Goal: Task Accomplishment & Management: Manage account settings

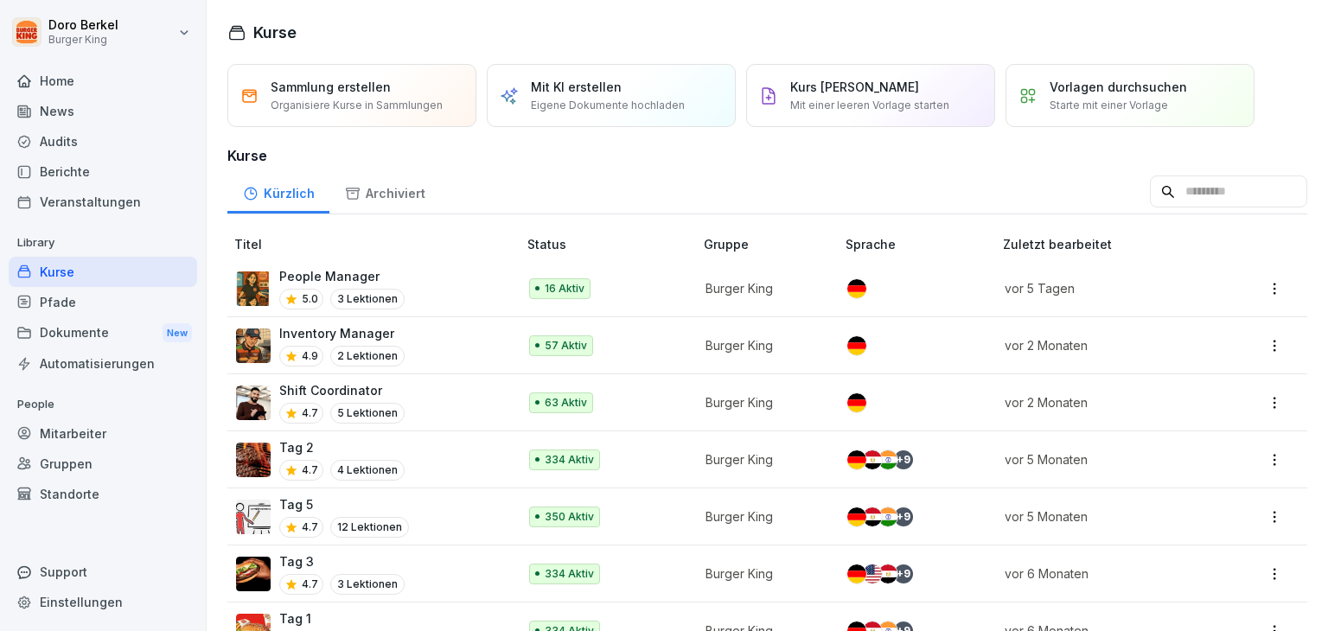
click at [367, 268] on p "People Manager" at bounding box center [341, 276] width 125 height 18
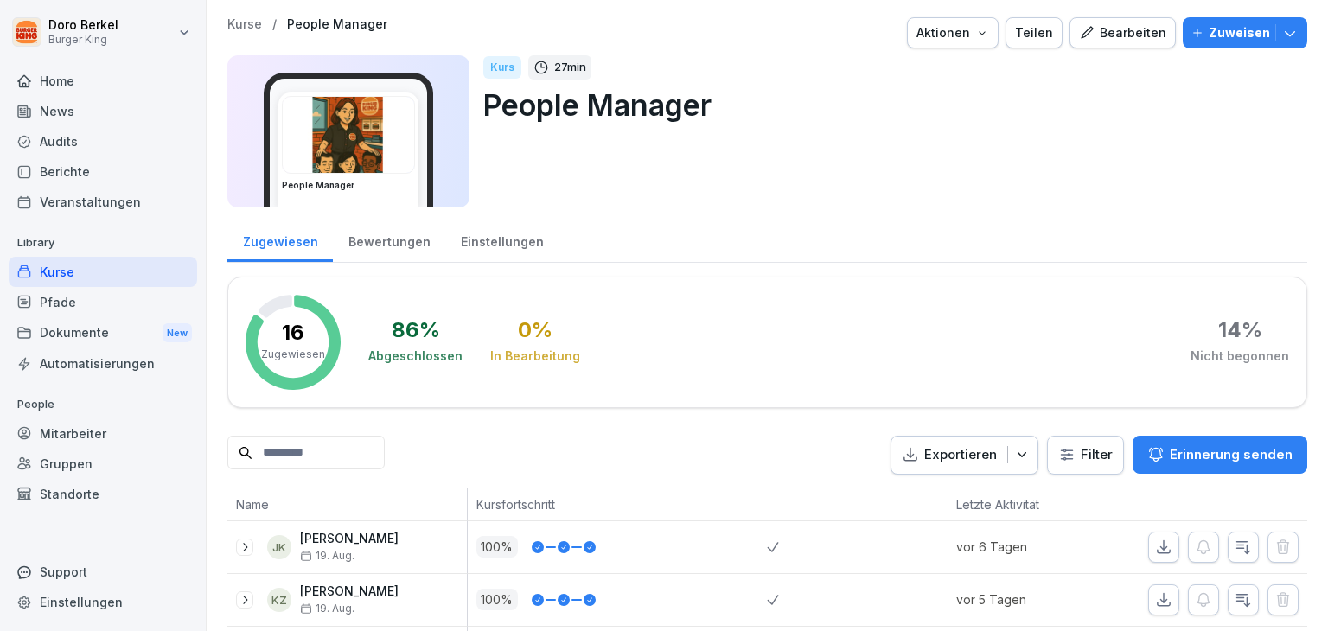
click at [508, 243] on div "Einstellungen" at bounding box center [501, 240] width 113 height 44
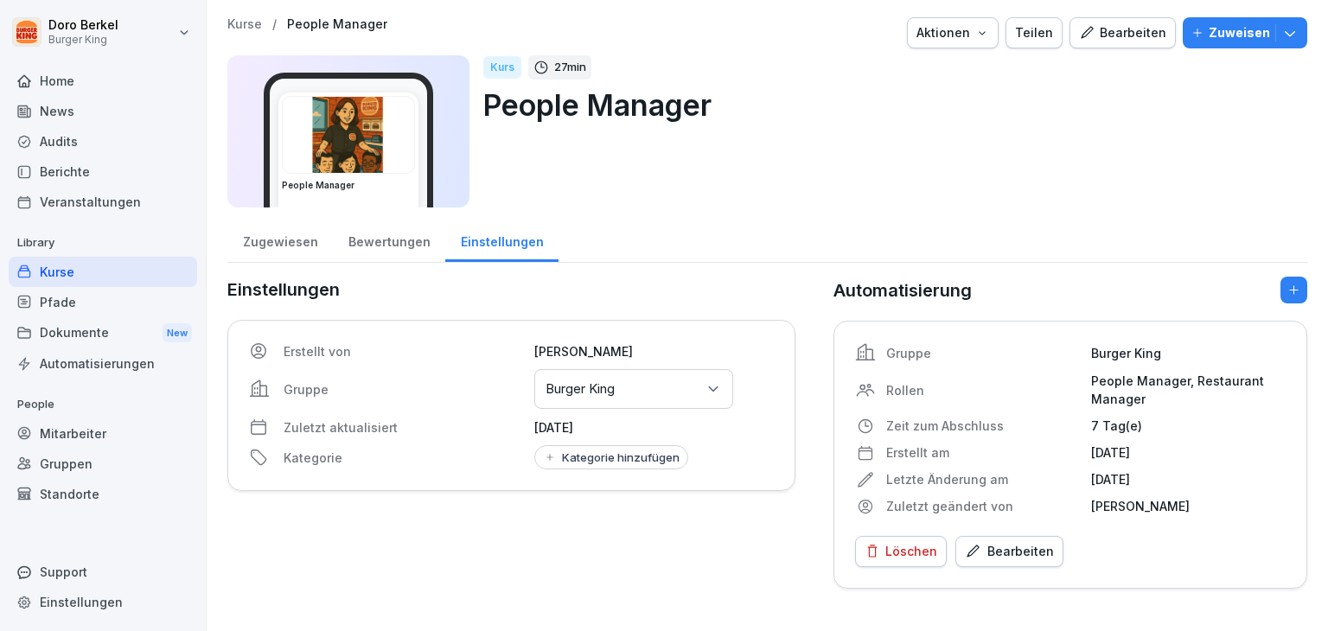
click at [1281, 31] on icon "button" at bounding box center [1289, 32] width 17 height 17
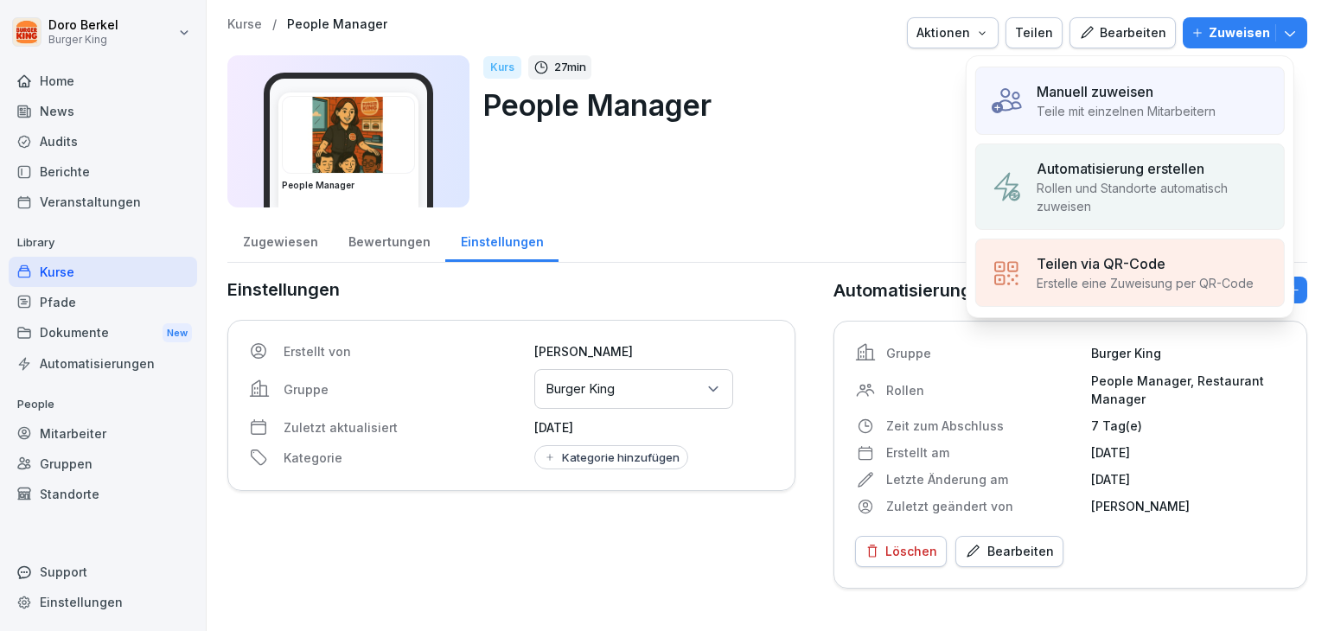
click at [1129, 118] on p "Teile mit einzelnen Mitarbeitern" at bounding box center [1125, 111] width 179 height 18
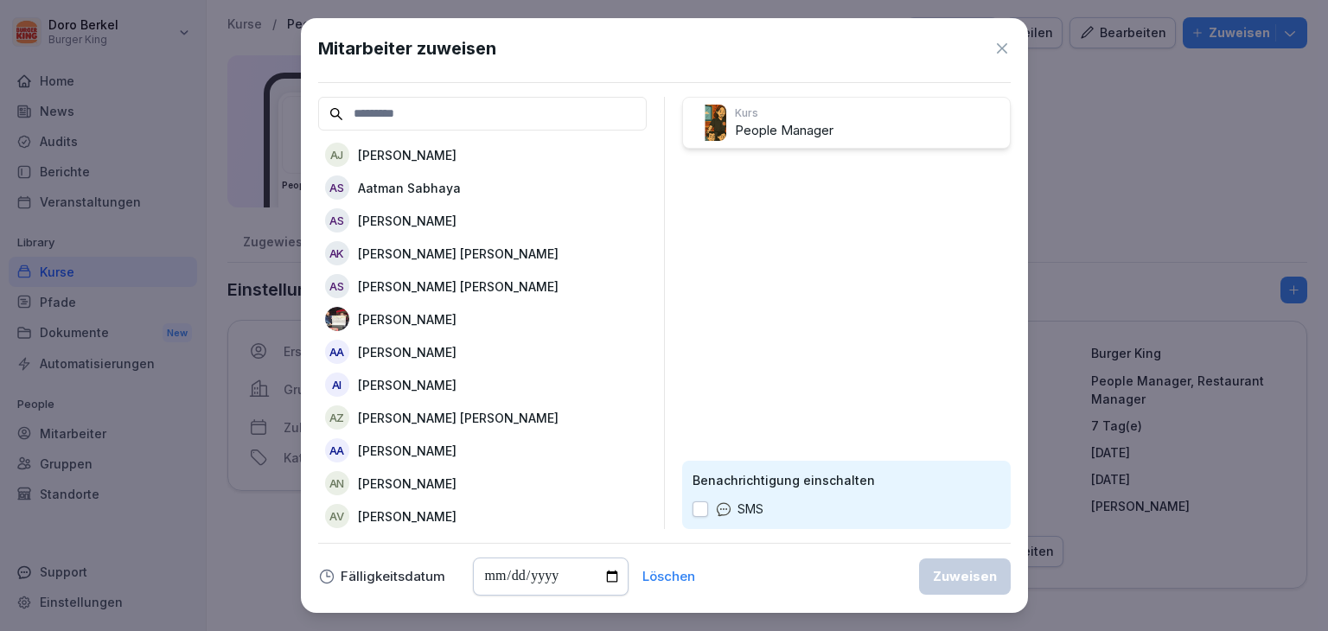
type input "*"
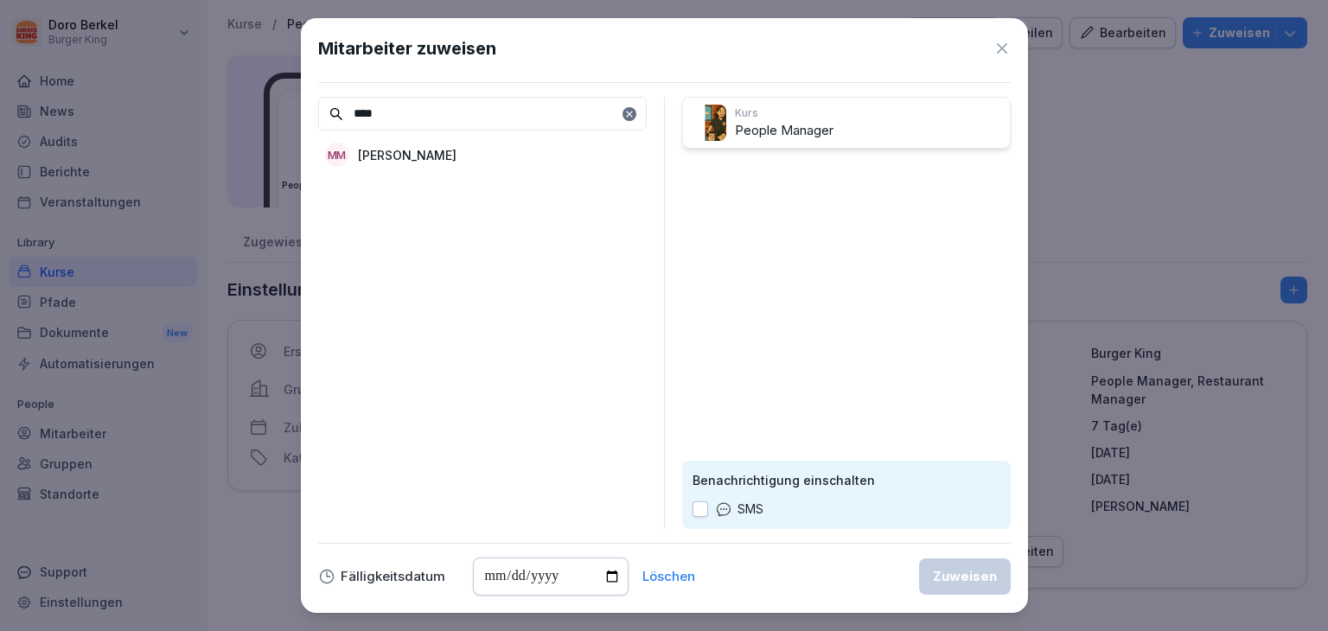
type input "****"
click at [438, 156] on p "[PERSON_NAME]" at bounding box center [407, 155] width 99 height 18
click at [954, 585] on button "Zuweisen" at bounding box center [965, 576] width 92 height 36
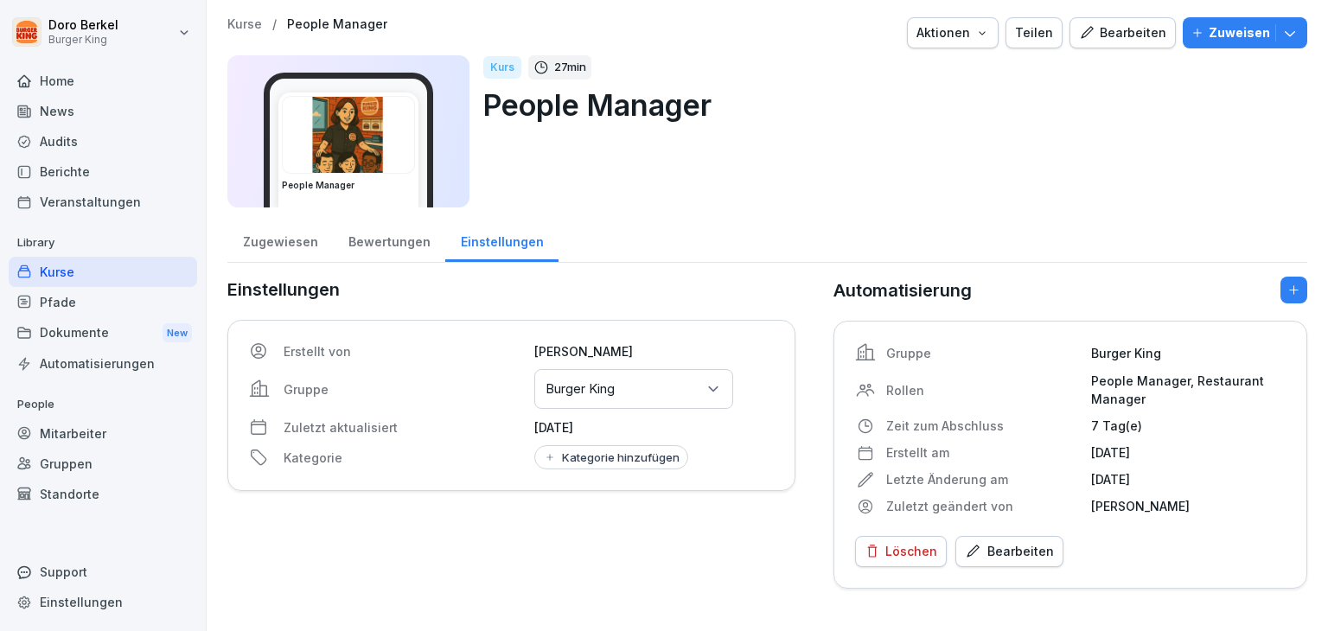
click at [241, 29] on p "Kurse" at bounding box center [244, 24] width 35 height 15
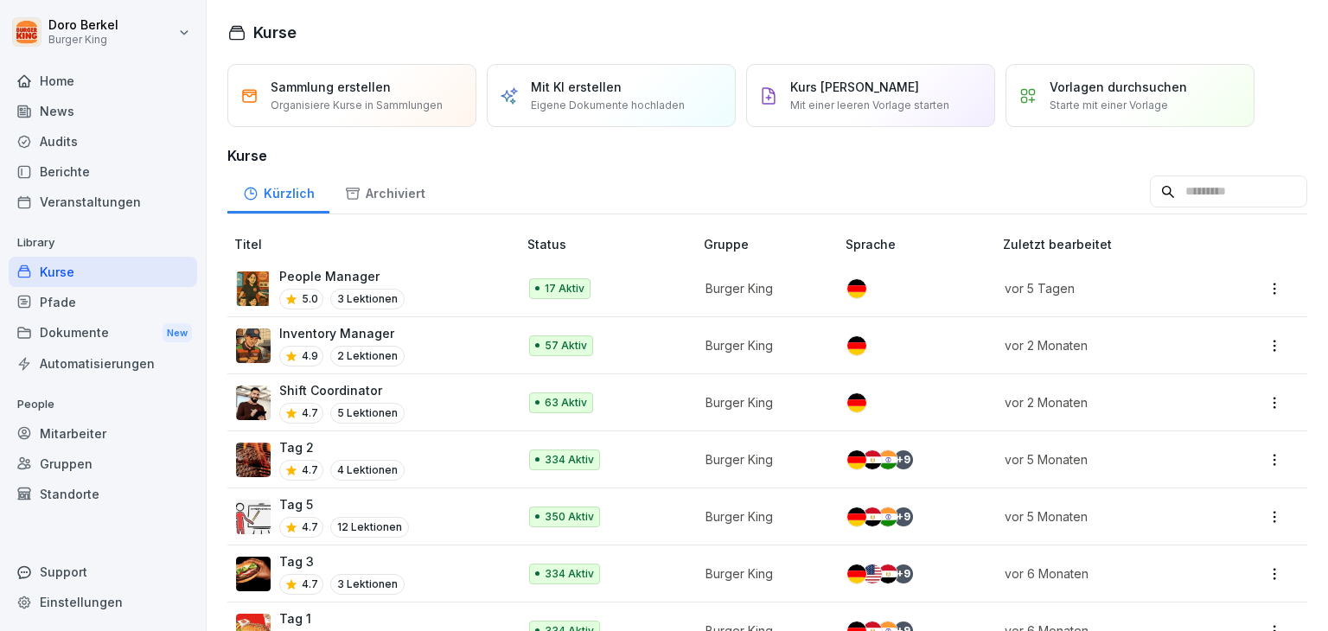
click at [322, 329] on p "Inventory Manager" at bounding box center [341, 333] width 125 height 18
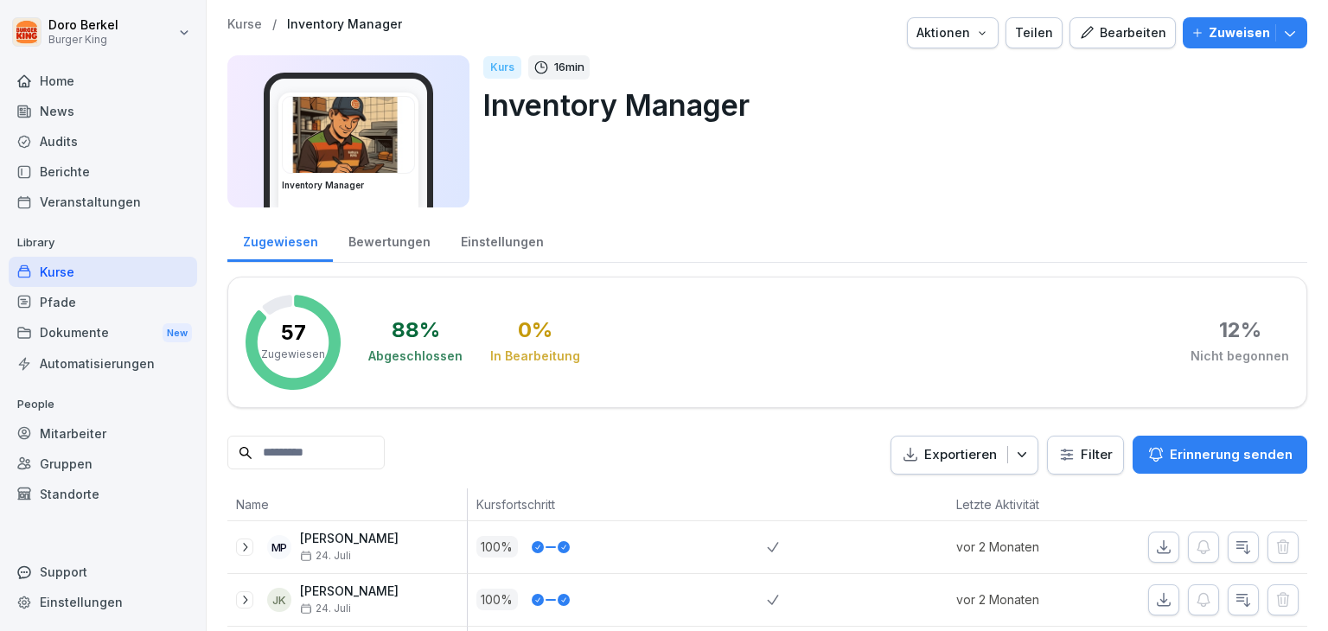
click at [1275, 42] on button "Zuweisen" at bounding box center [1244, 32] width 124 height 31
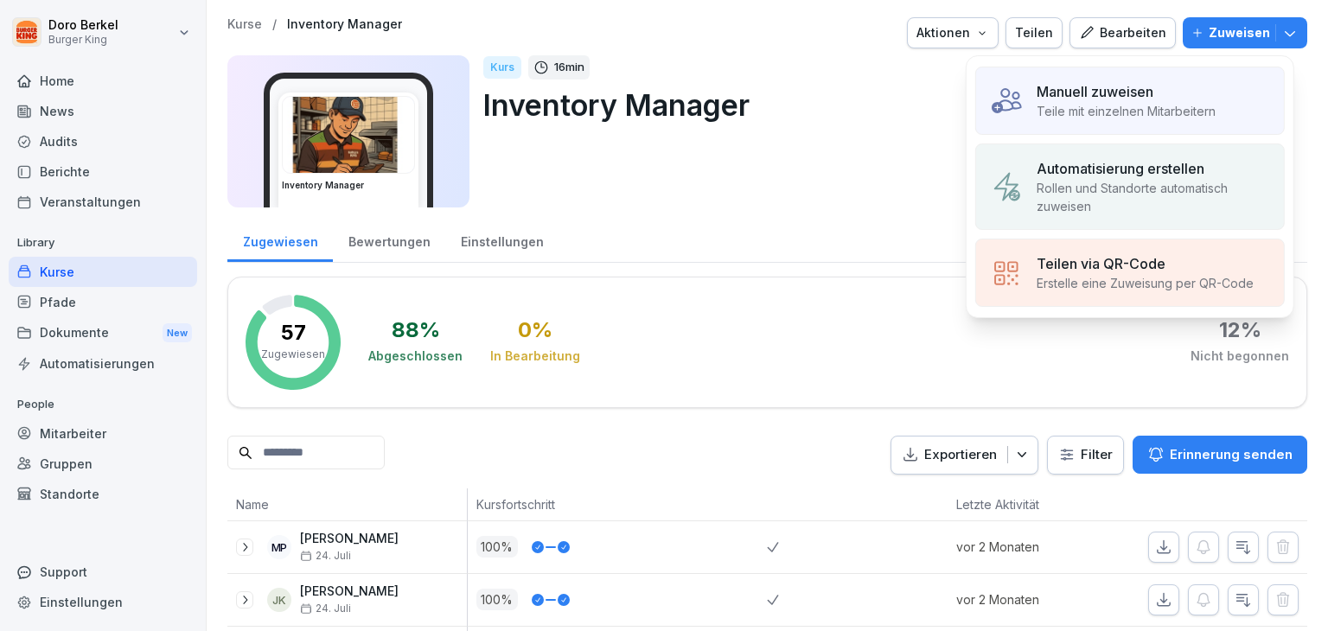
click at [1093, 106] on p "Teile mit einzelnen Mitarbeitern" at bounding box center [1125, 111] width 179 height 18
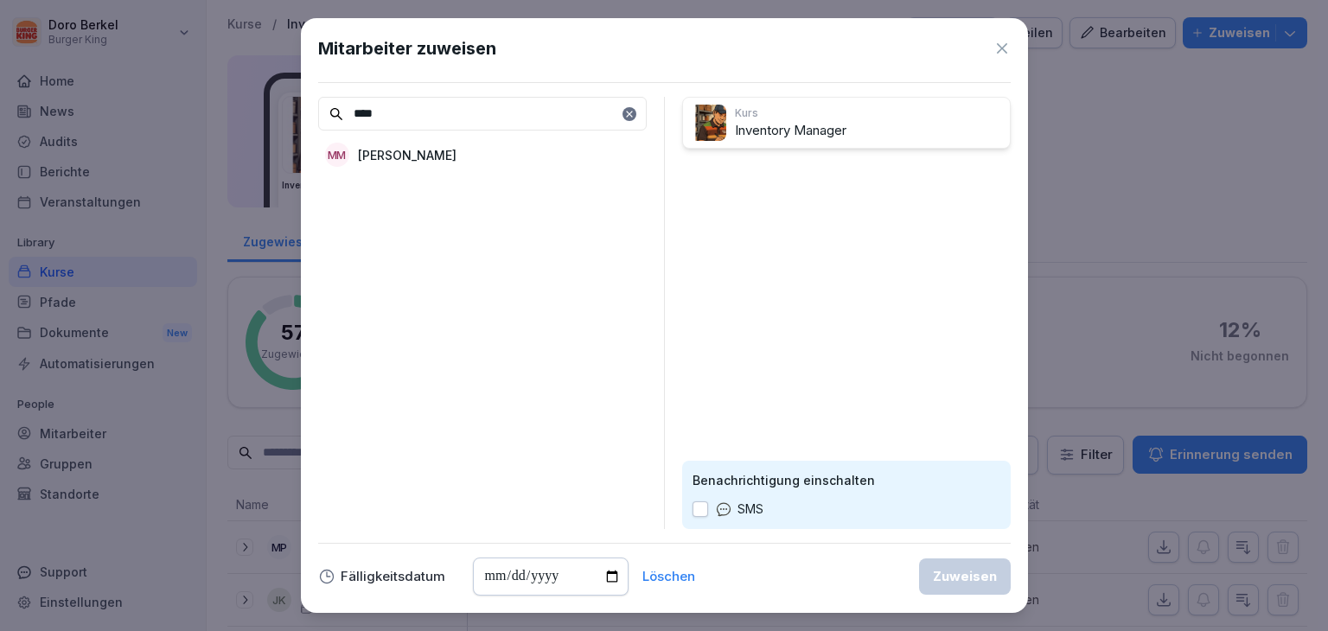
type input "****"
click at [440, 153] on p "[PERSON_NAME]" at bounding box center [407, 155] width 99 height 18
click at [977, 580] on div "Zuweisen" at bounding box center [965, 576] width 64 height 19
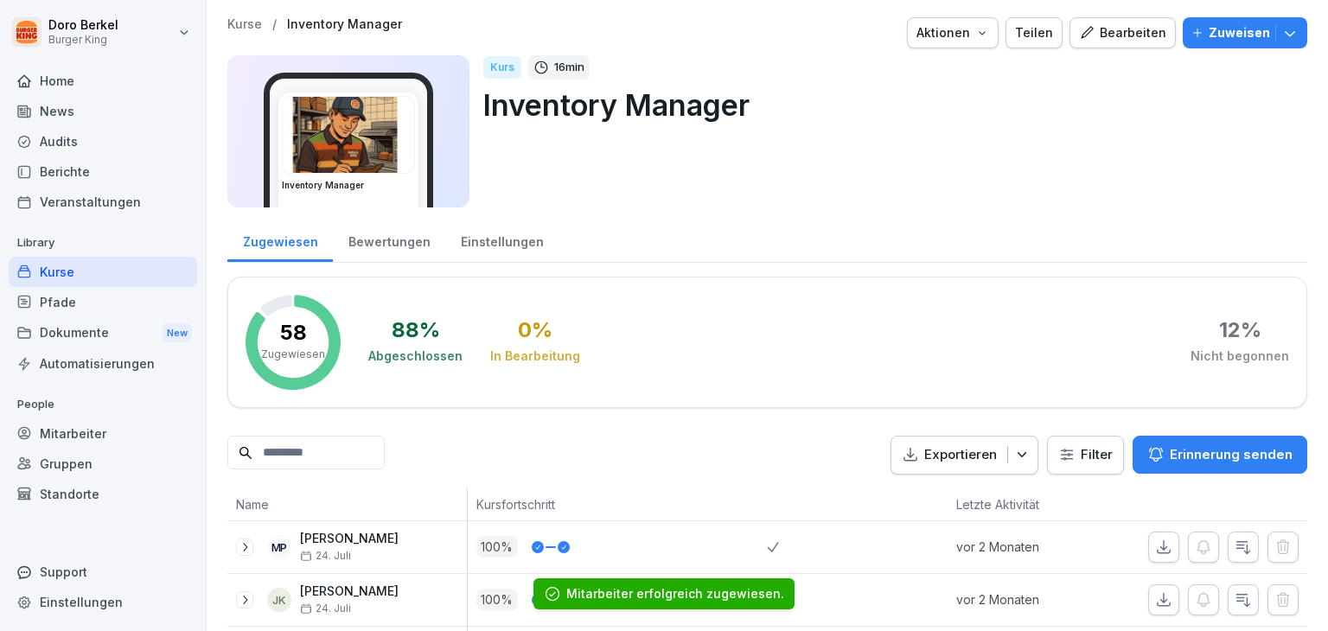
click at [235, 25] on p "Kurse" at bounding box center [244, 24] width 35 height 15
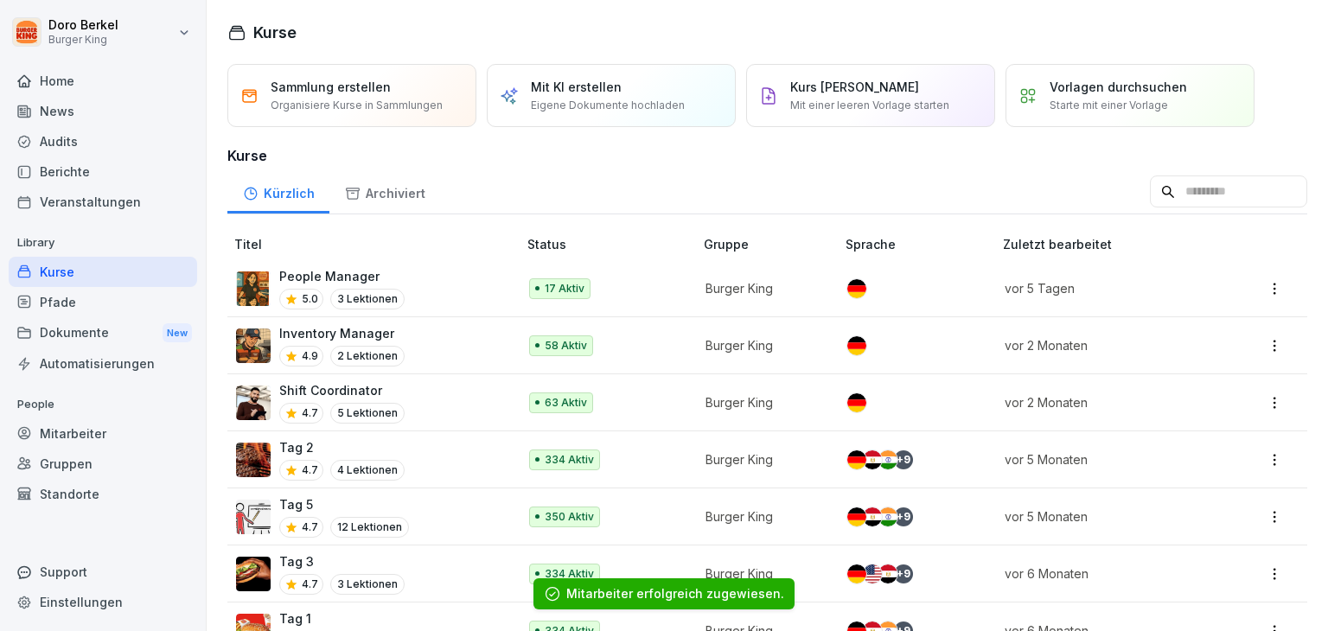
click at [322, 388] on p "Shift Coordinator" at bounding box center [341, 390] width 125 height 18
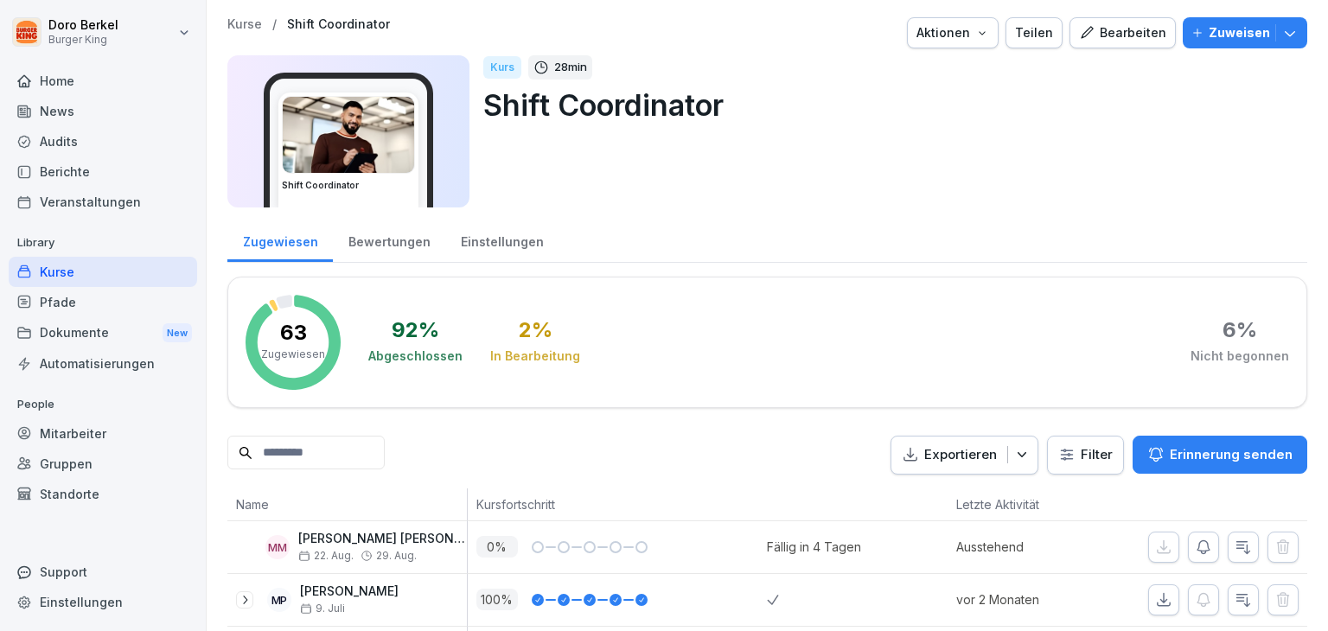
click at [1283, 33] on icon "button" at bounding box center [1289, 32] width 17 height 17
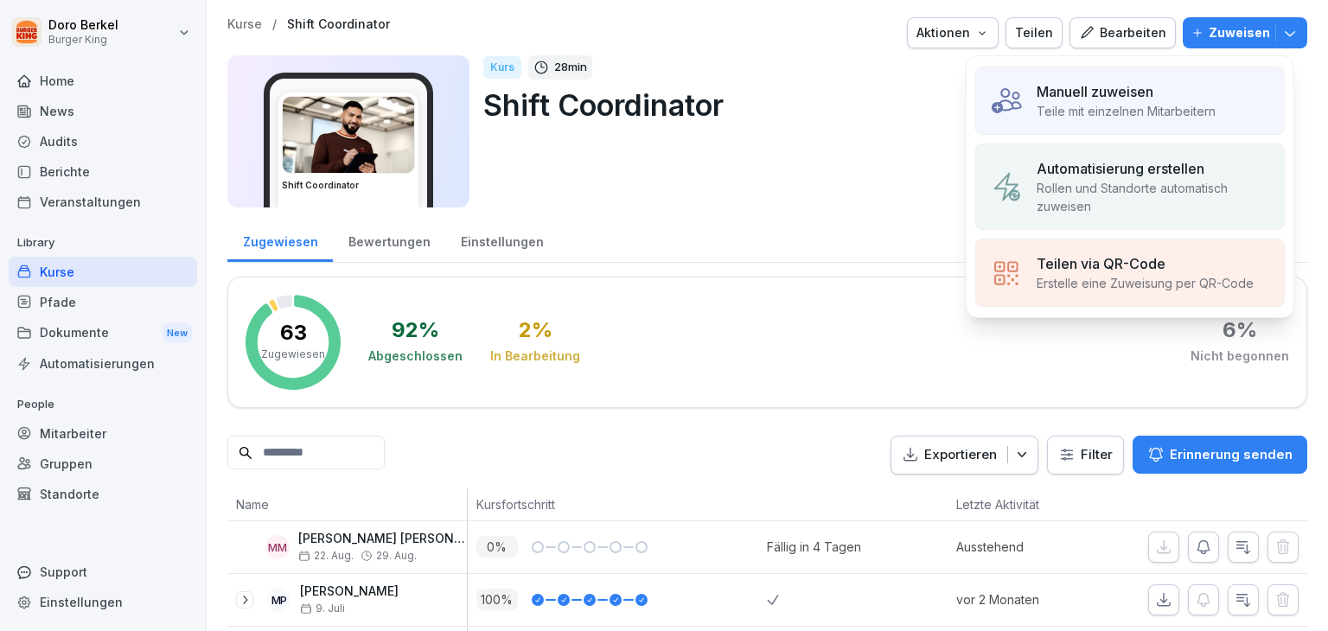
click at [1055, 94] on p "Manuell zuweisen" at bounding box center [1094, 91] width 117 height 21
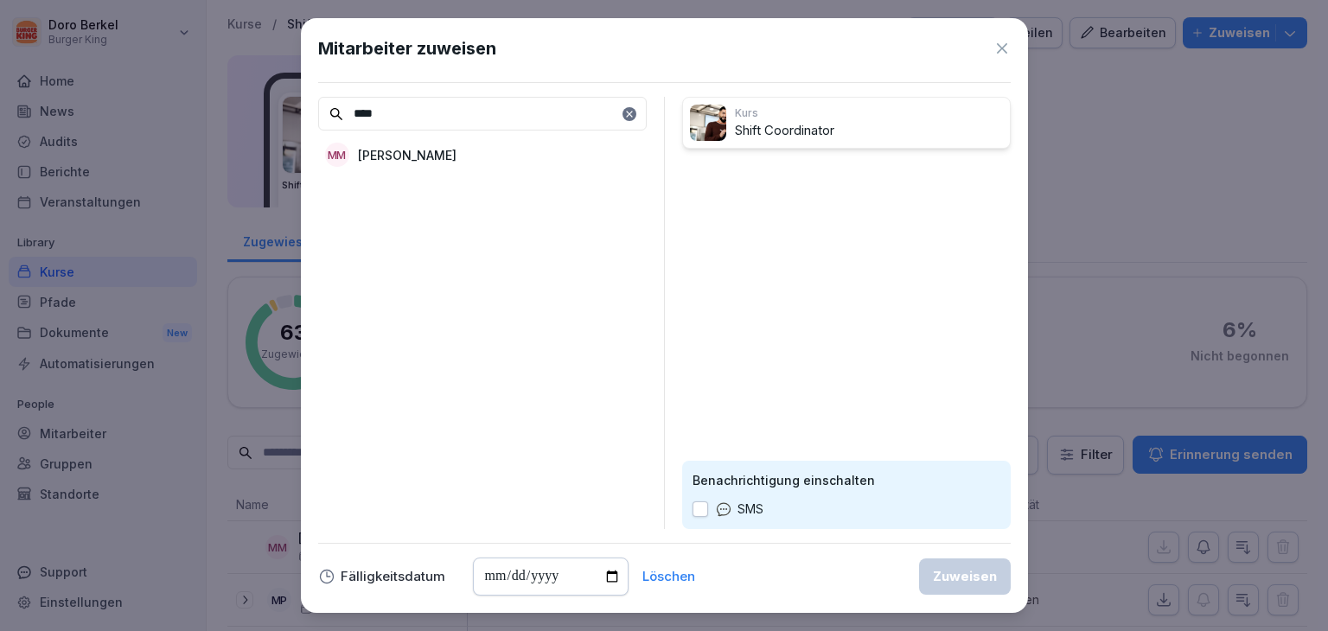
type input "****"
click at [434, 153] on p "[PERSON_NAME]" at bounding box center [407, 155] width 99 height 18
click at [984, 583] on div "Zuweisen" at bounding box center [965, 576] width 64 height 19
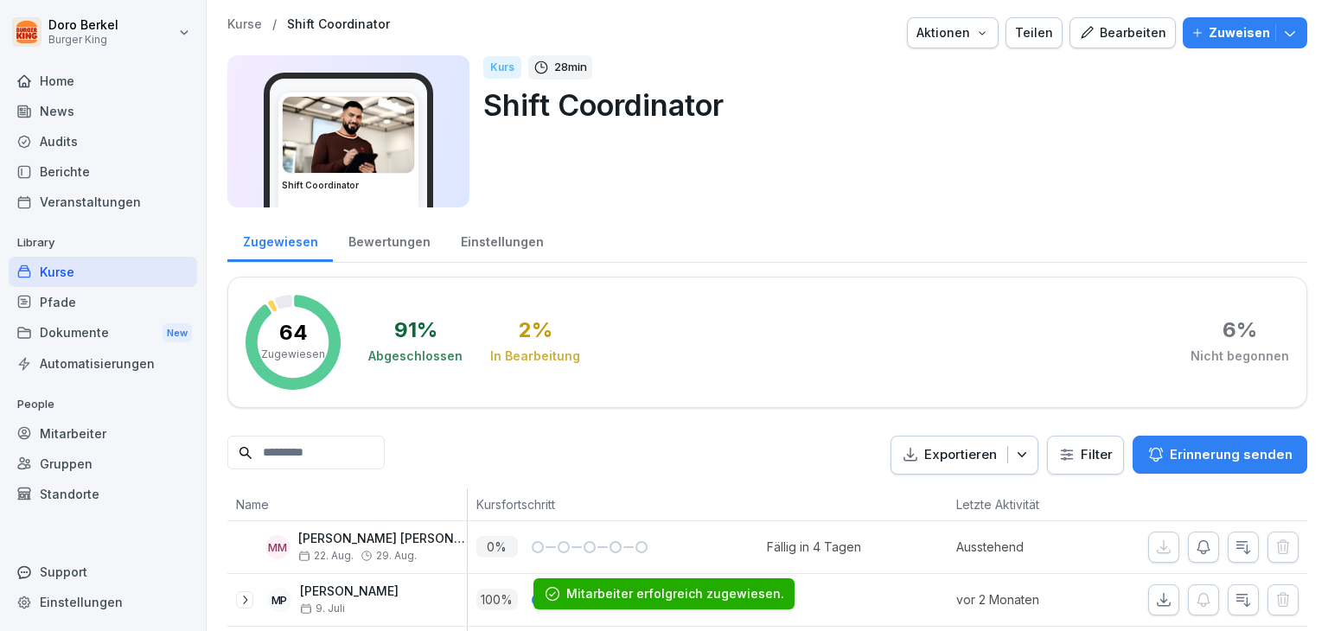
click at [506, 233] on div "Einstellungen" at bounding box center [501, 240] width 113 height 44
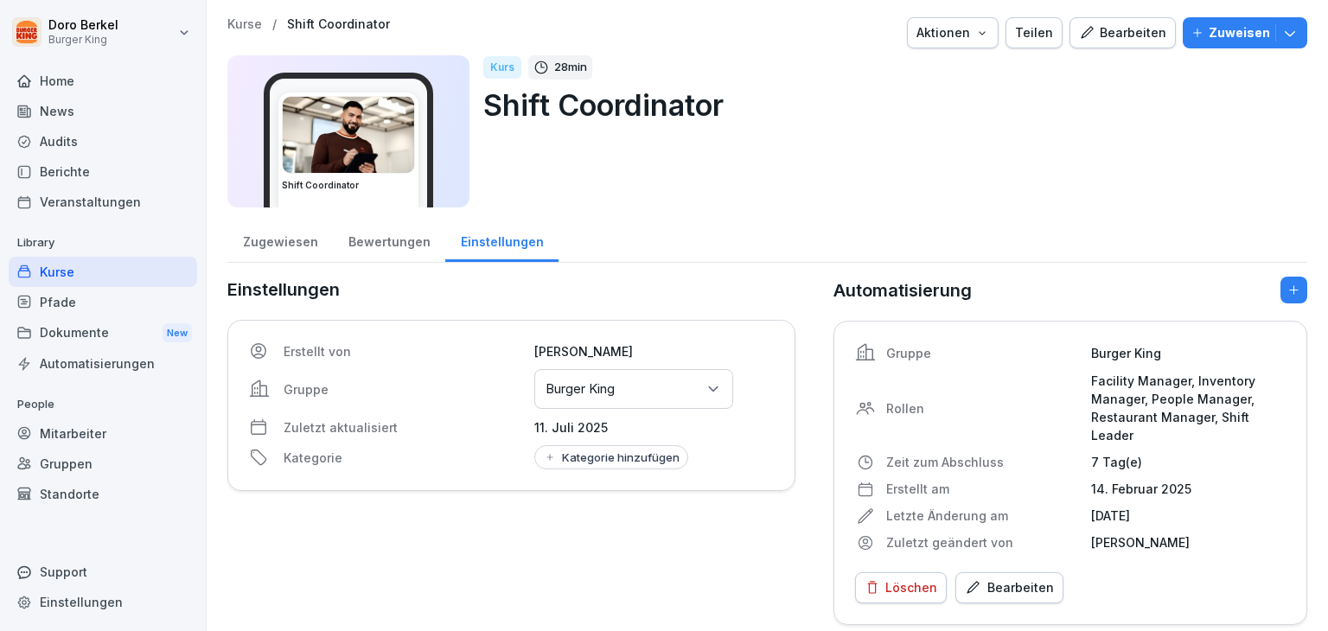
click at [292, 244] on div "Zugewiesen" at bounding box center [279, 240] width 105 height 44
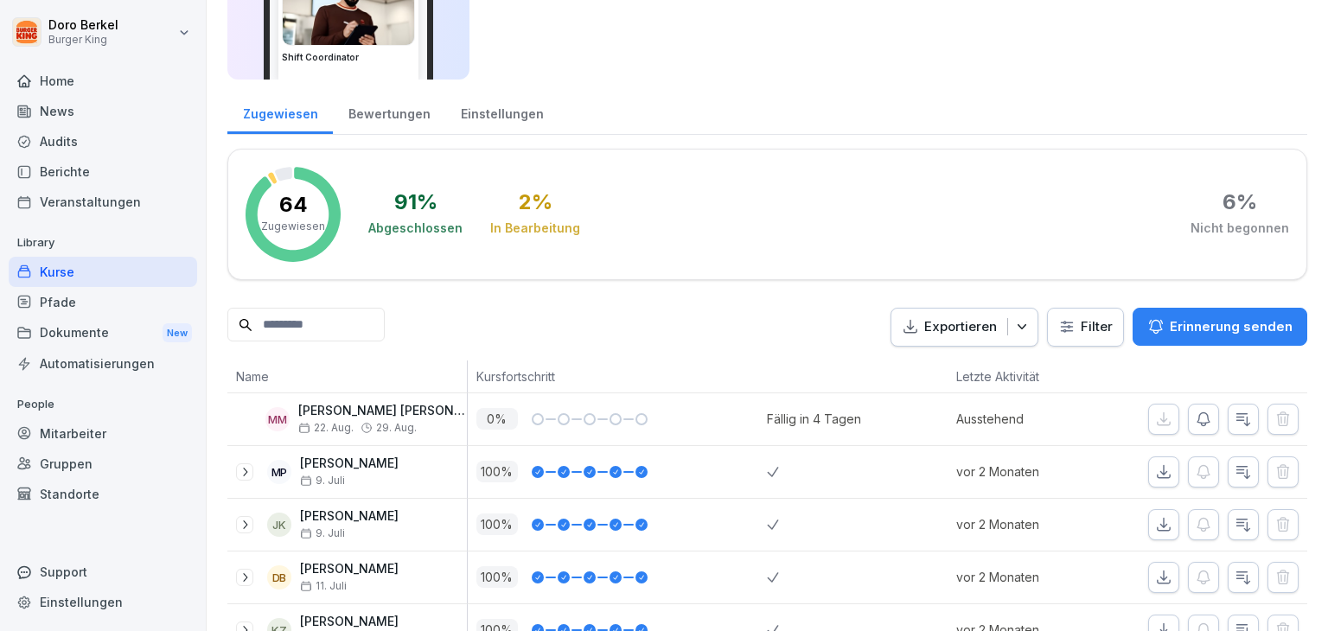
scroll to position [173, 0]
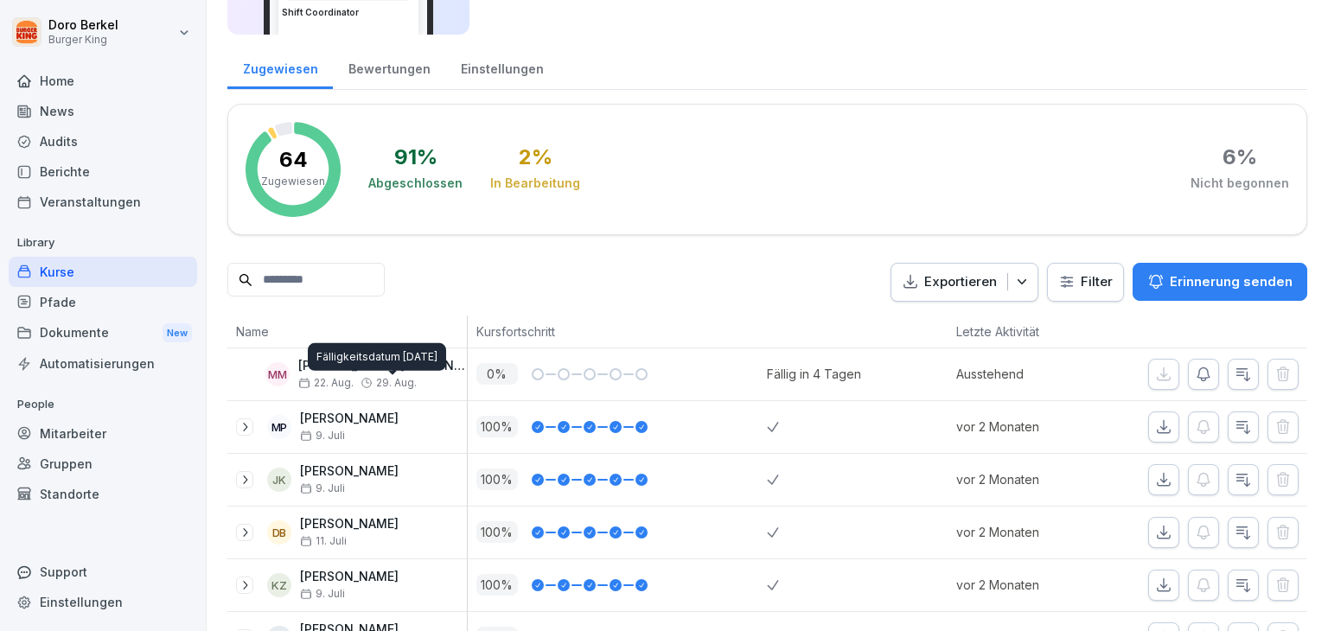
click at [342, 283] on input at bounding box center [305, 280] width 157 height 34
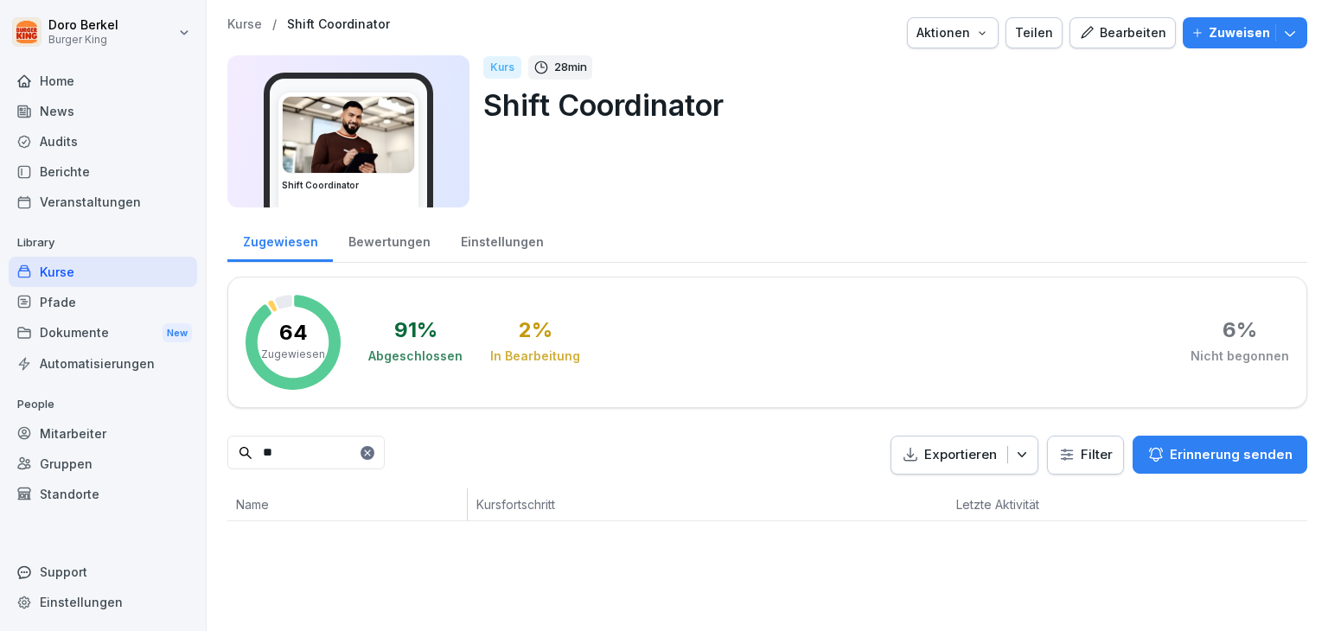
scroll to position [0, 0]
type input "****"
click at [79, 263] on div "Kurse" at bounding box center [103, 272] width 188 height 30
